Goal: Navigation & Orientation: Find specific page/section

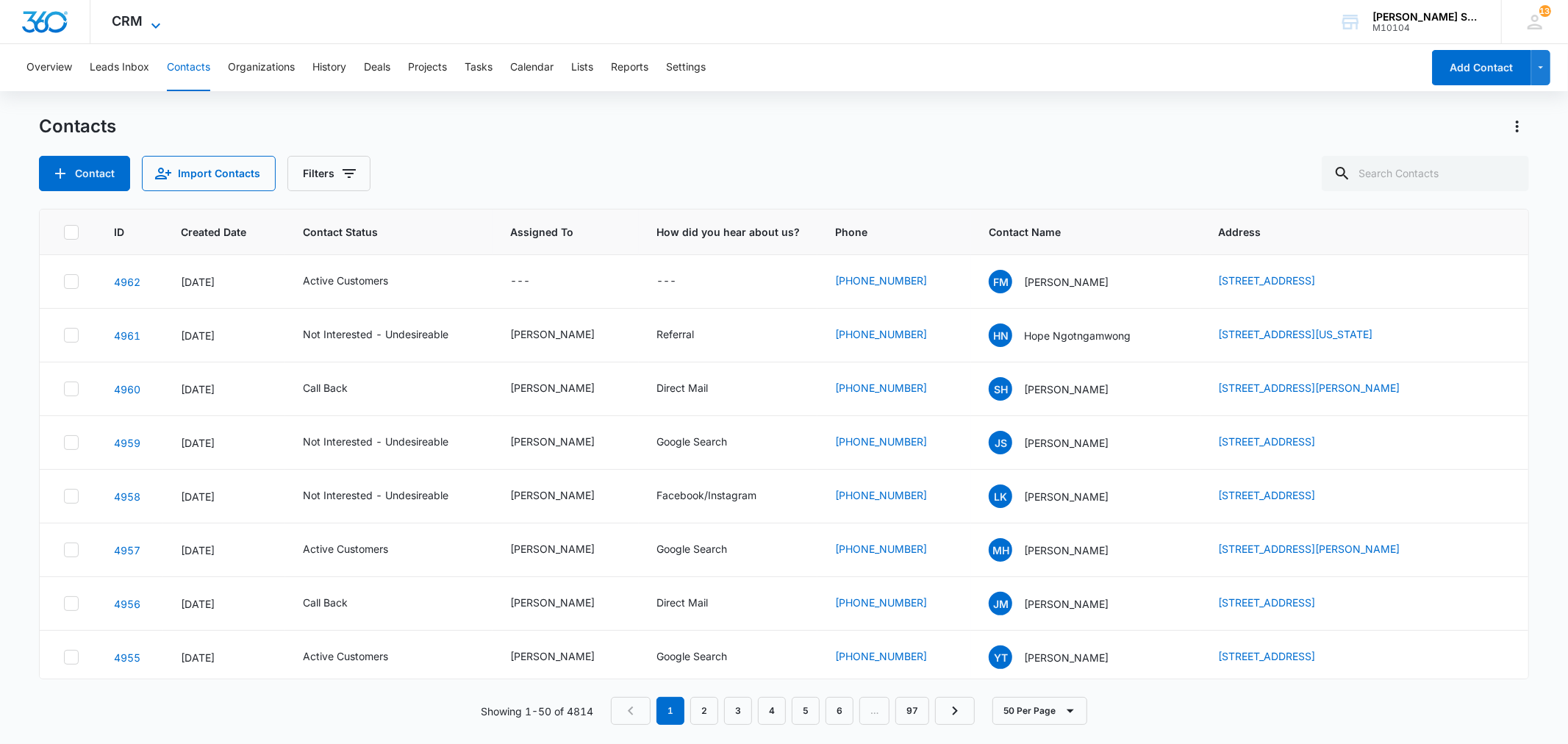
click at [150, 19] on icon at bounding box center [156, 26] width 18 height 18
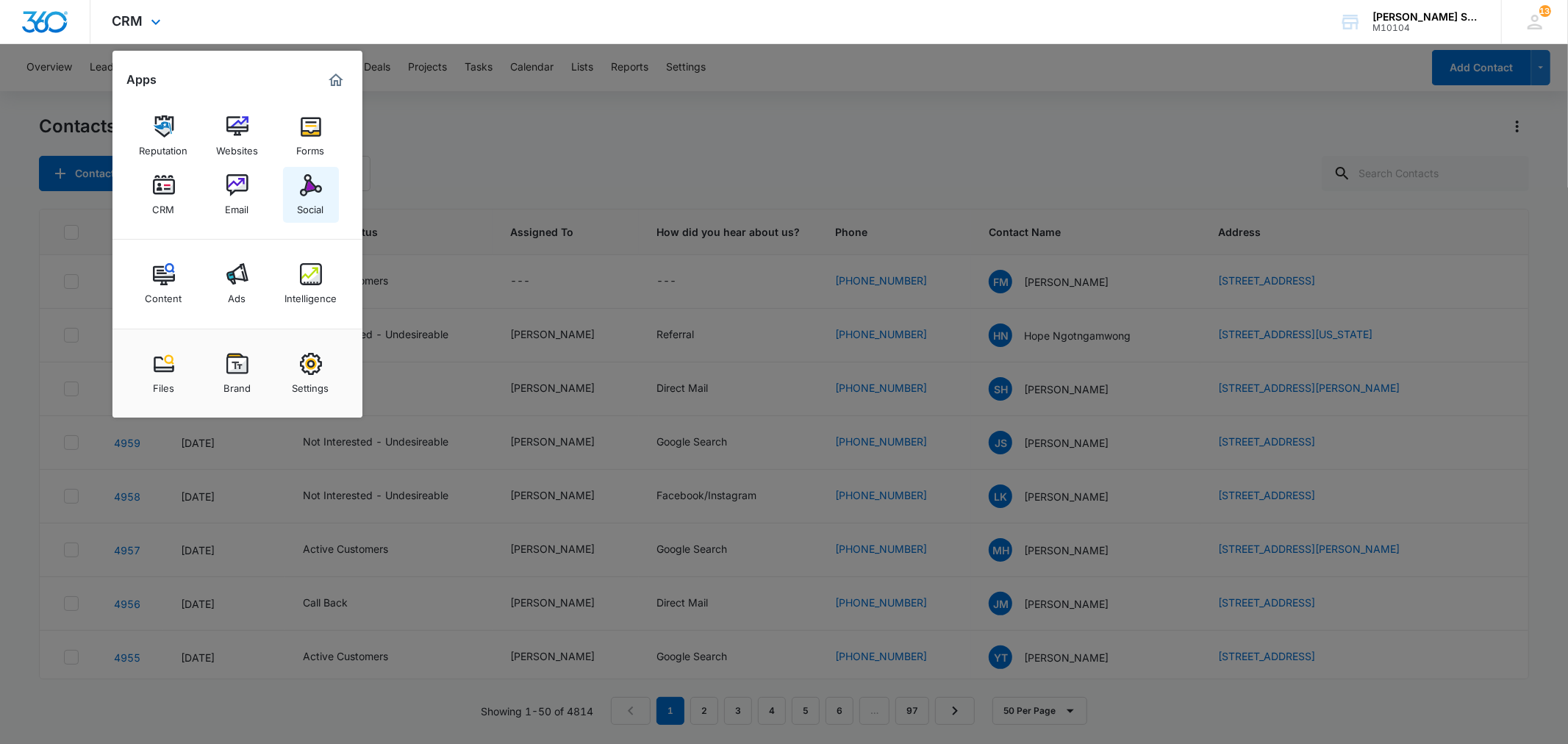
click at [319, 190] on img at bounding box center [311, 185] width 22 height 22
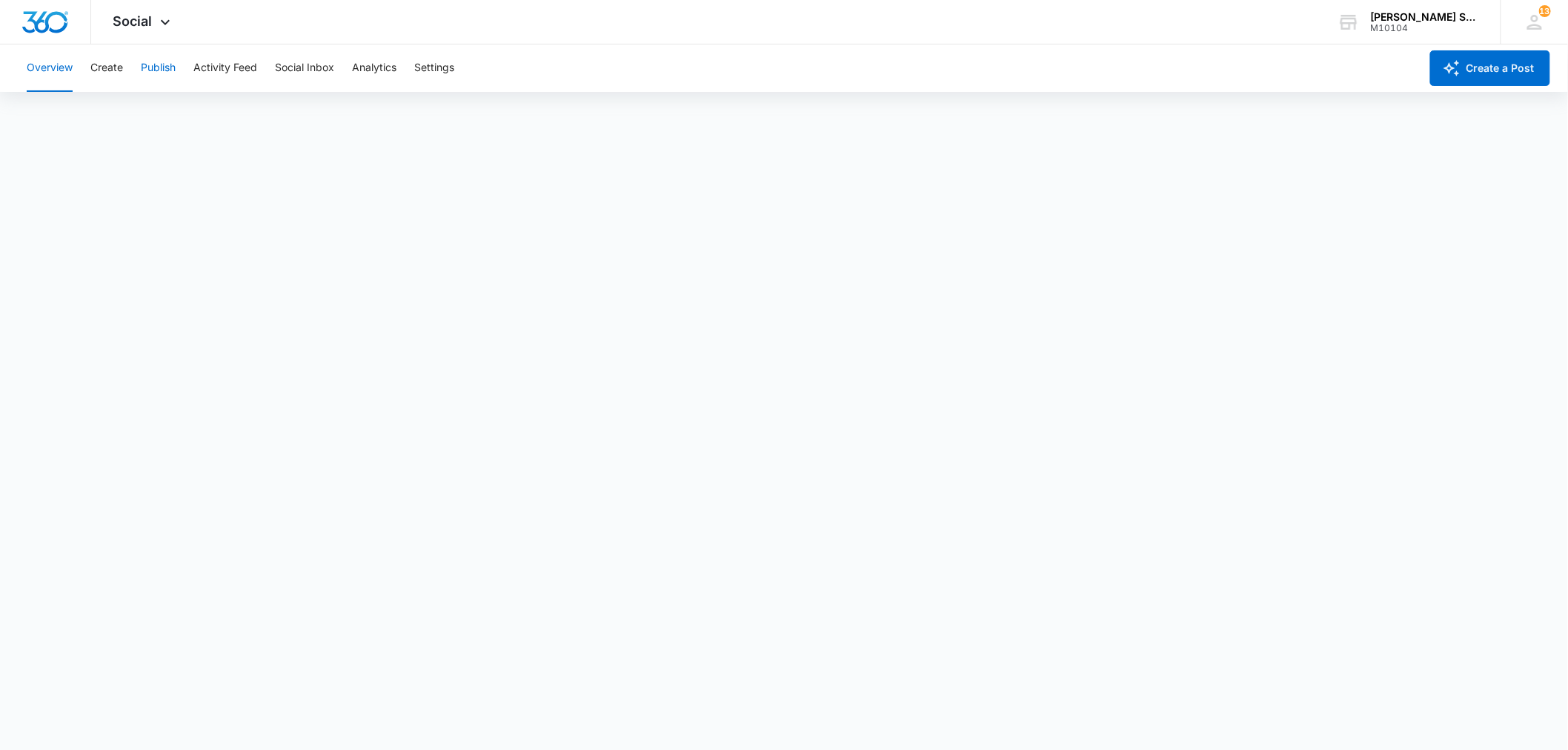
click at [169, 65] on button "Publish" at bounding box center [158, 68] width 35 height 47
click at [153, 14] on div "Social Apps Reputation Websites Forms CRM Email Social Content Ads Intelligence…" at bounding box center [143, 22] width 105 height 43
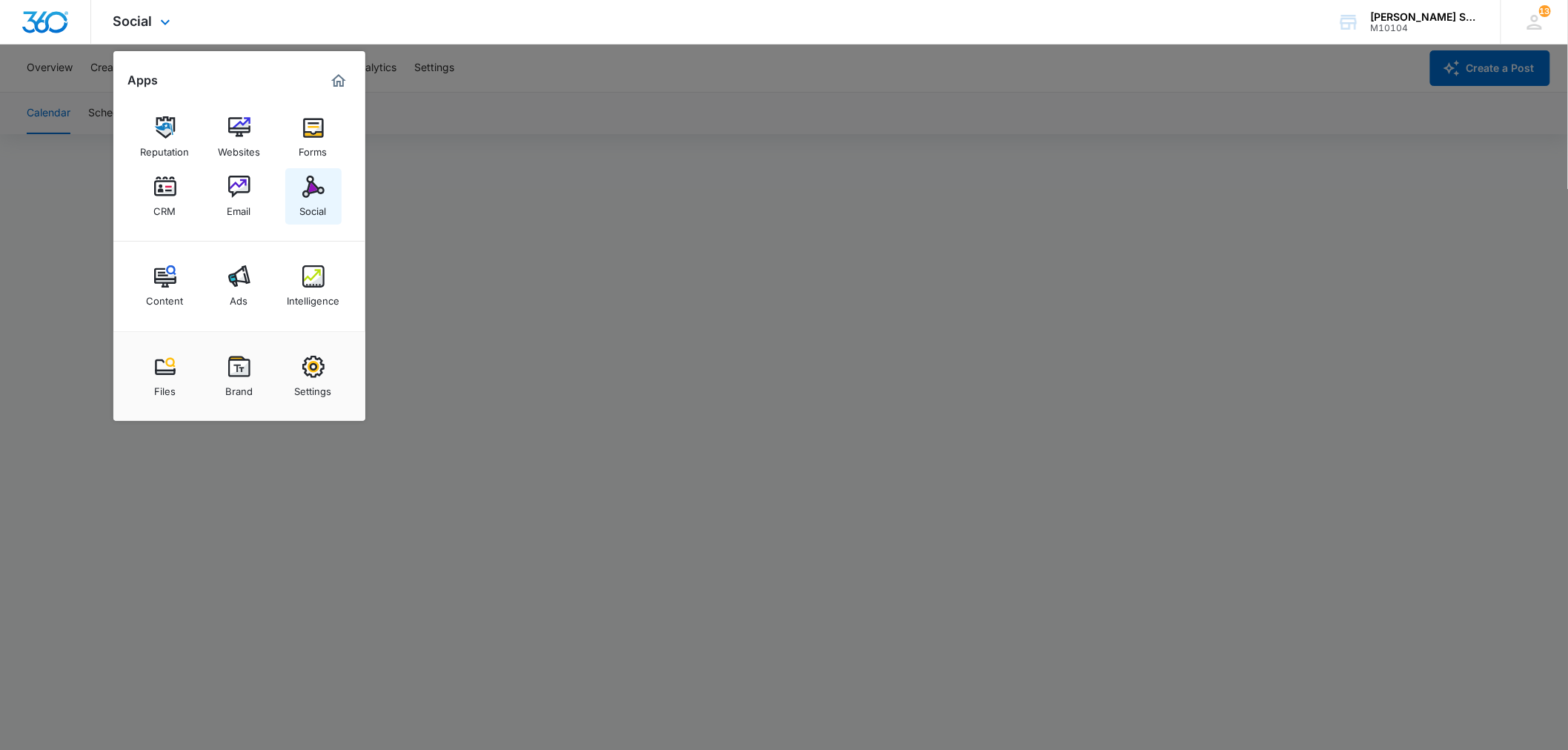
click at [300, 189] on link "Social" at bounding box center [314, 196] width 56 height 56
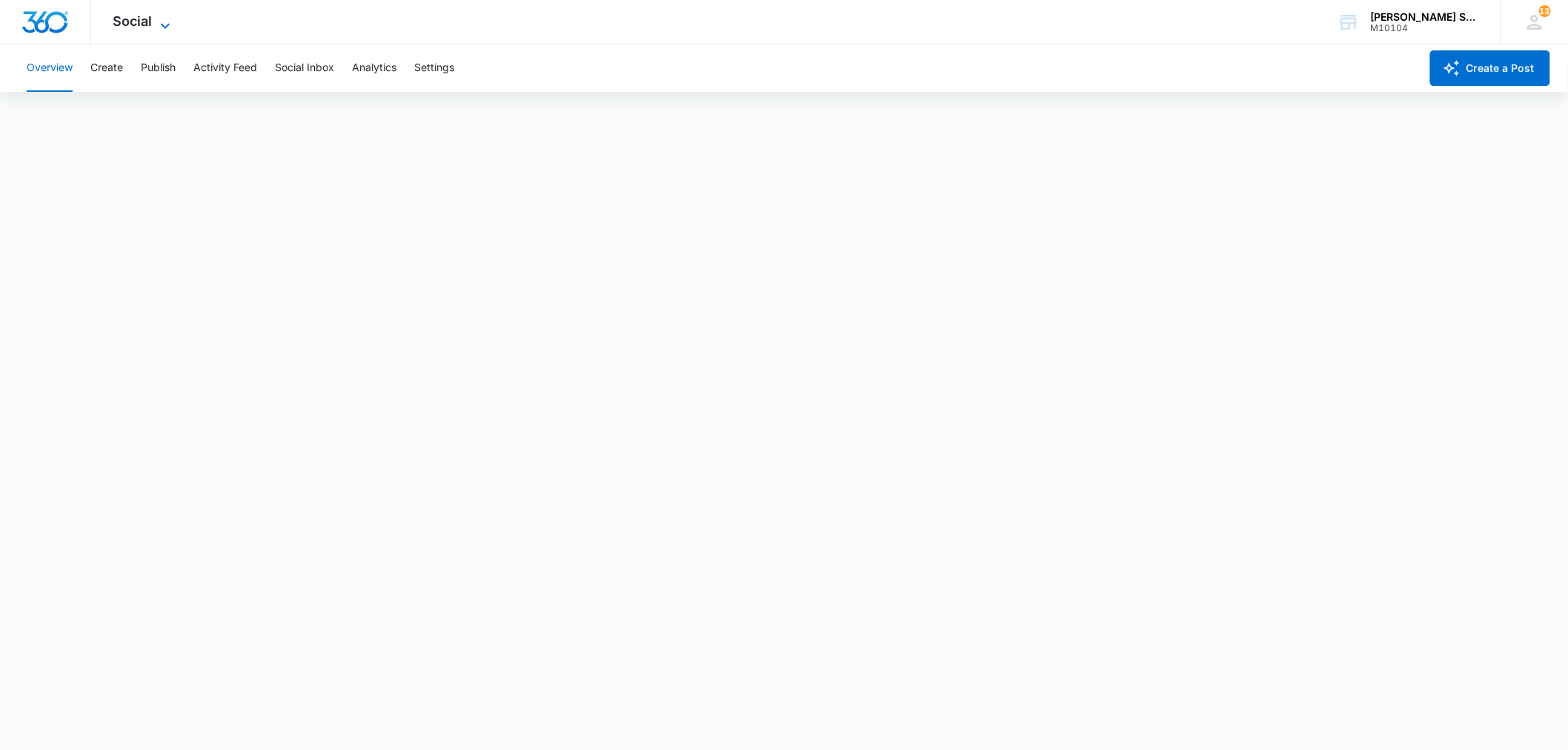
click at [165, 23] on icon at bounding box center [165, 26] width 18 height 18
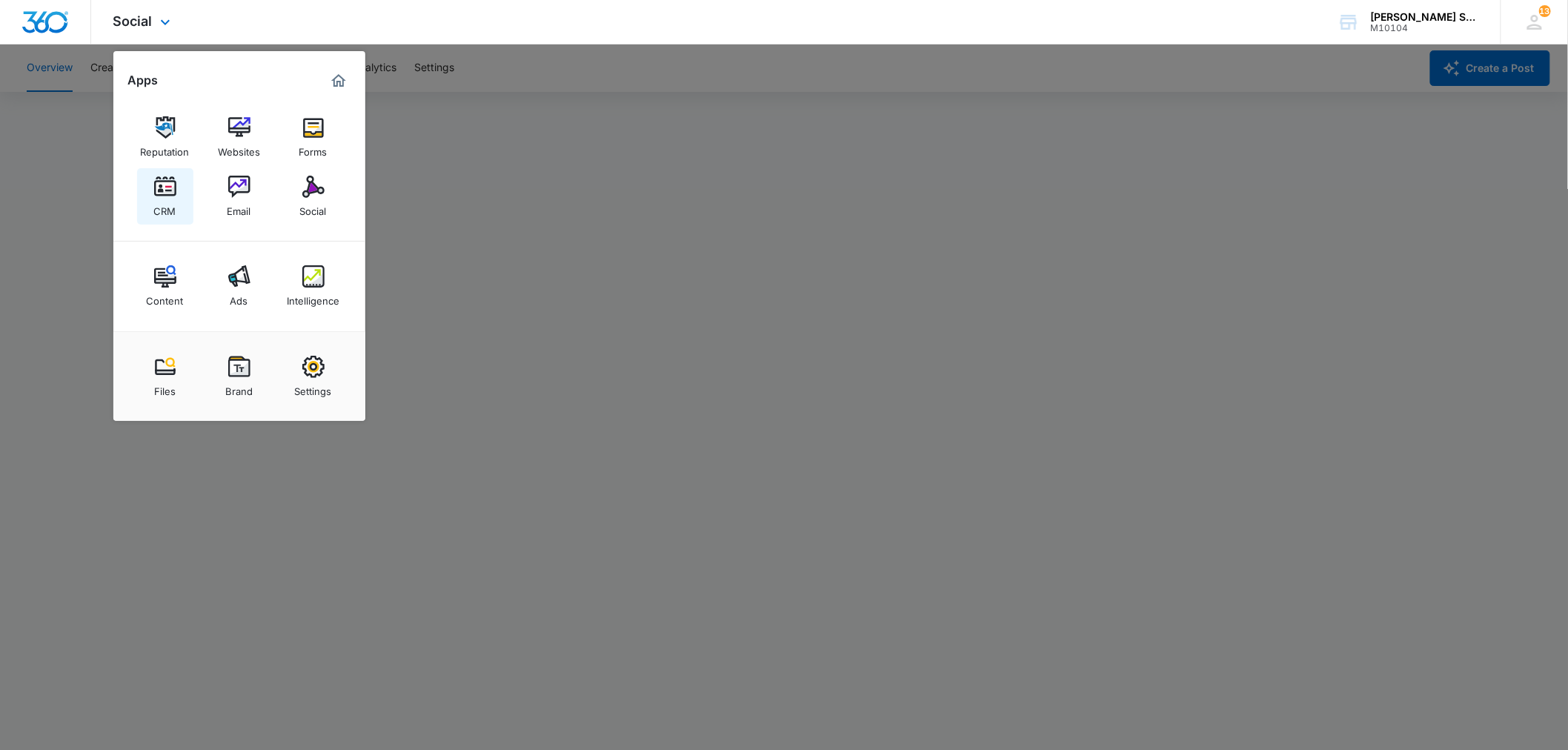
click at [165, 191] on img at bounding box center [166, 187] width 23 height 23
